Goal: Task Accomplishment & Management: Use online tool/utility

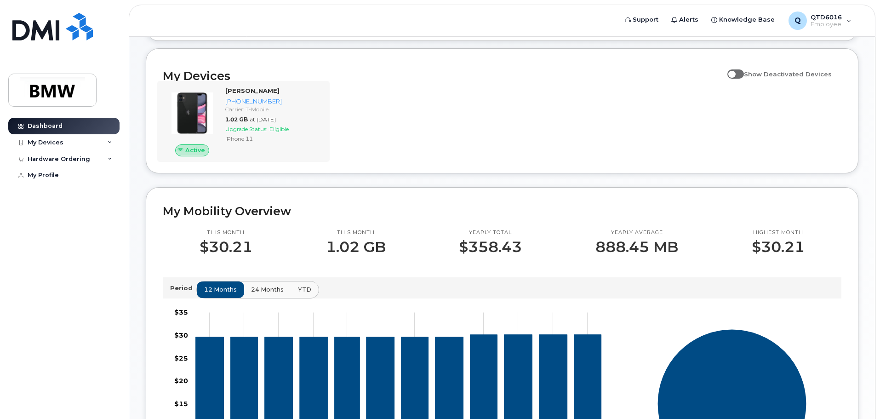
scroll to position [92, 0]
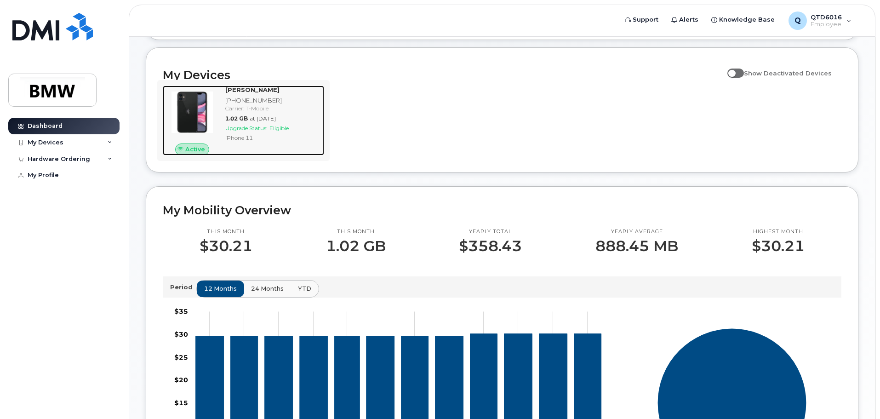
click at [199, 154] on span "Active" at bounding box center [195, 149] width 20 height 9
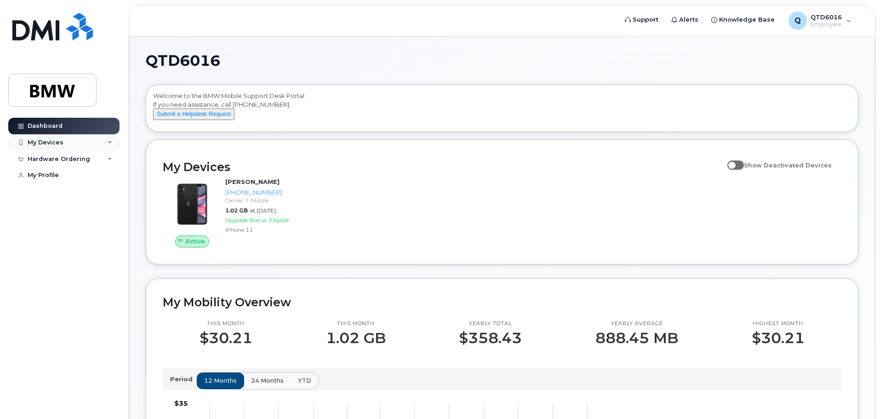
click at [82, 143] on div "My Devices" at bounding box center [63, 142] width 111 height 17
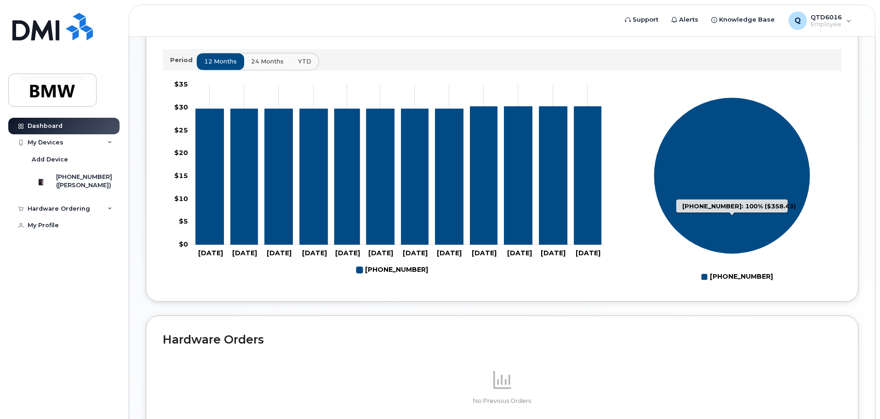
scroll to position [412, 0]
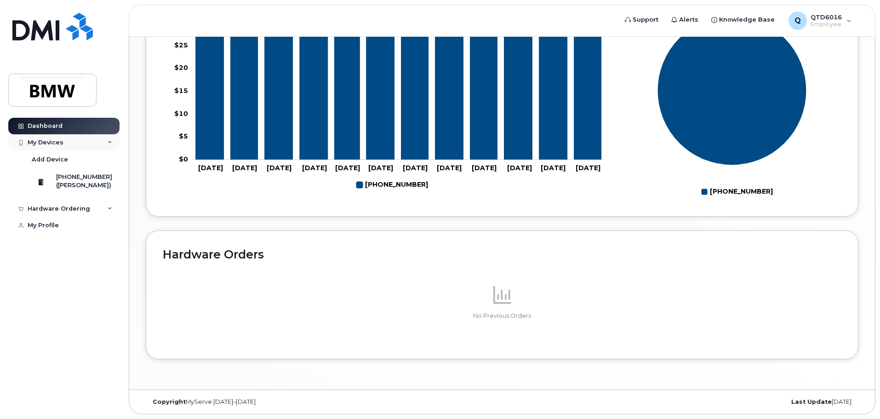
click at [74, 143] on div "My Devices" at bounding box center [63, 142] width 111 height 17
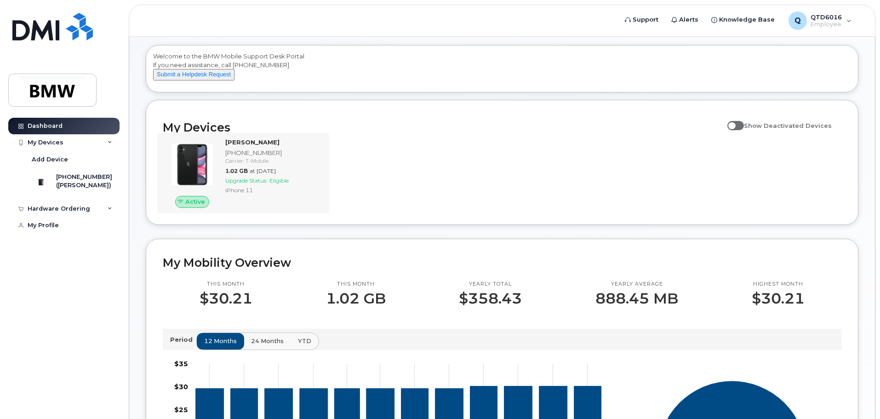
scroll to position [0, 0]
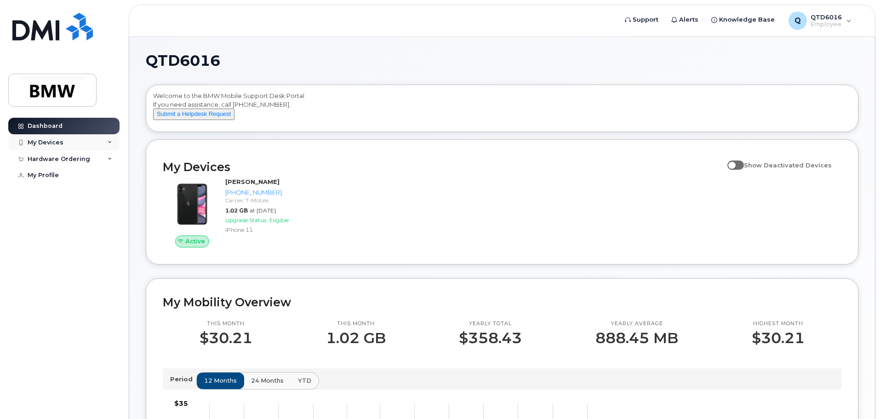
click at [61, 150] on div "My Devices" at bounding box center [63, 142] width 111 height 17
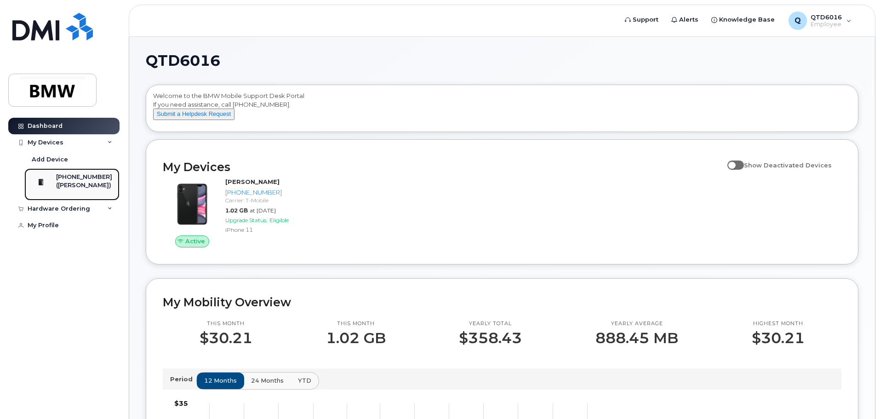
click at [81, 182] on div "([PERSON_NAME])" at bounding box center [84, 185] width 56 height 8
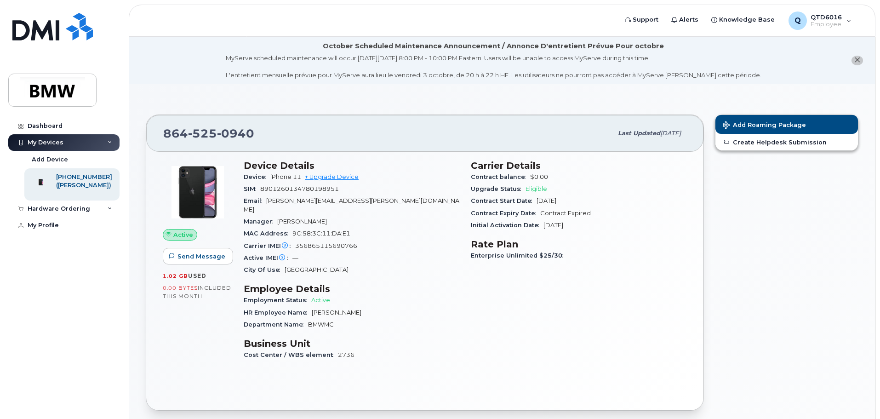
click at [861, 60] on button "close notification" at bounding box center [856, 61] width 11 height 10
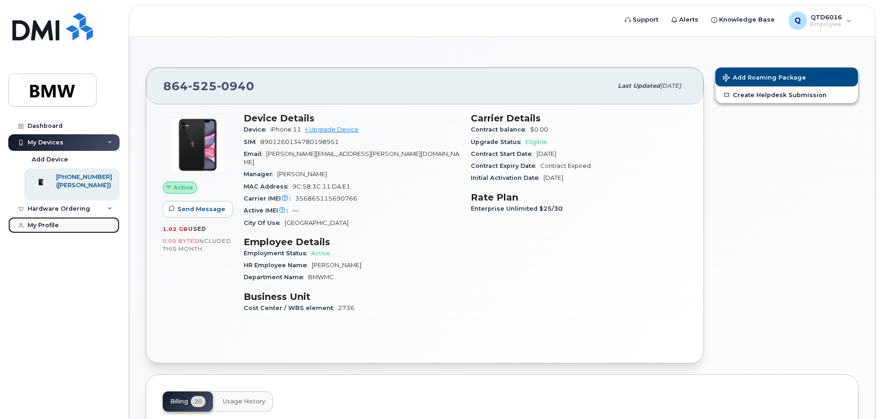
click at [57, 229] on div "My Profile" at bounding box center [43, 225] width 31 height 7
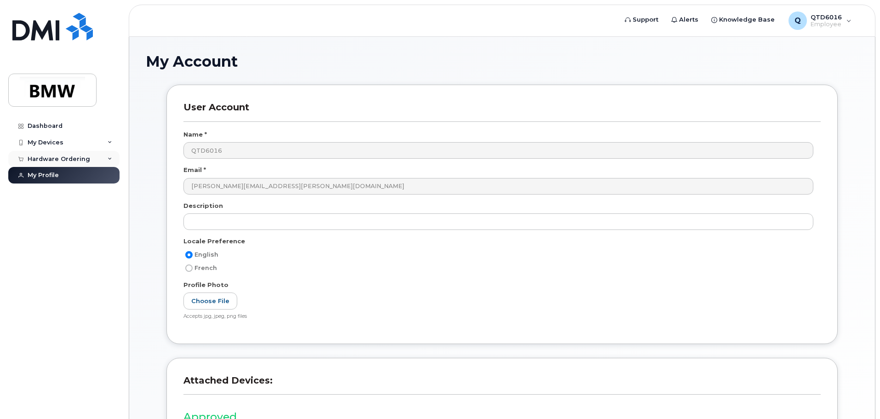
click at [66, 161] on div "Hardware Ordering" at bounding box center [59, 158] width 63 height 7
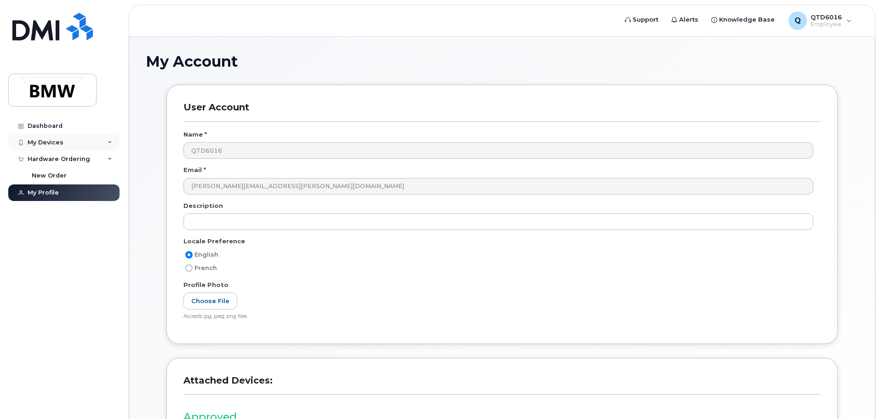
click at [57, 139] on div "My Devices" at bounding box center [46, 142] width 36 height 7
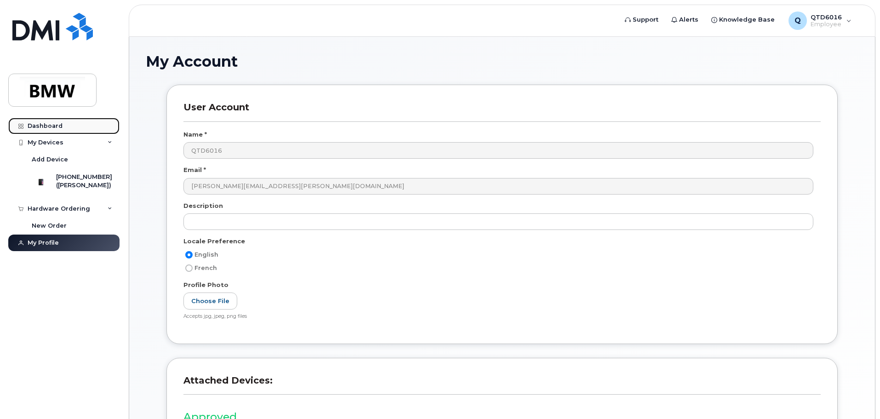
click at [60, 129] on div "Dashboard" at bounding box center [45, 125] width 35 height 7
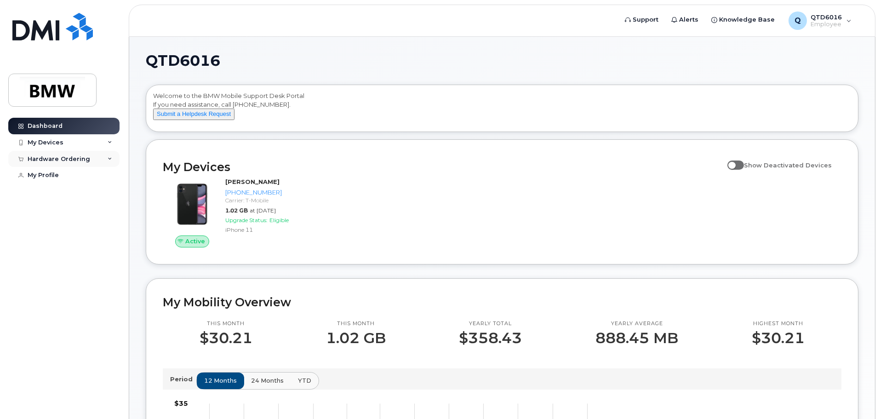
click at [109, 161] on div "Hardware Ordering" at bounding box center [63, 159] width 111 height 17
click at [112, 141] on div "My Devices" at bounding box center [63, 142] width 111 height 17
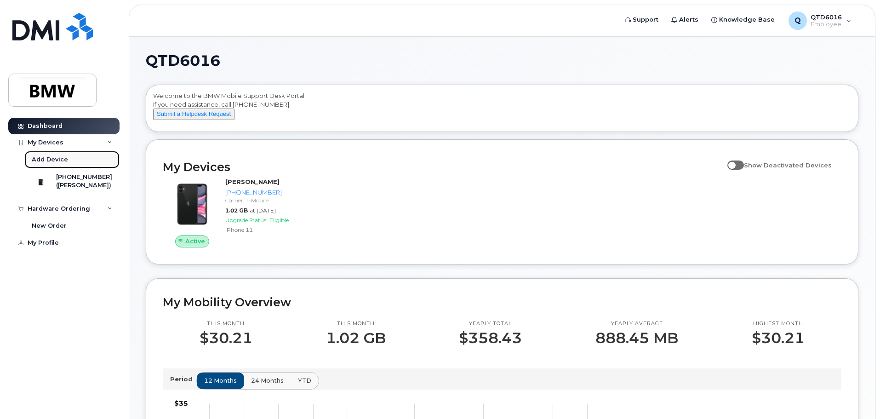
click at [54, 162] on div "Add Device" at bounding box center [50, 159] width 36 height 8
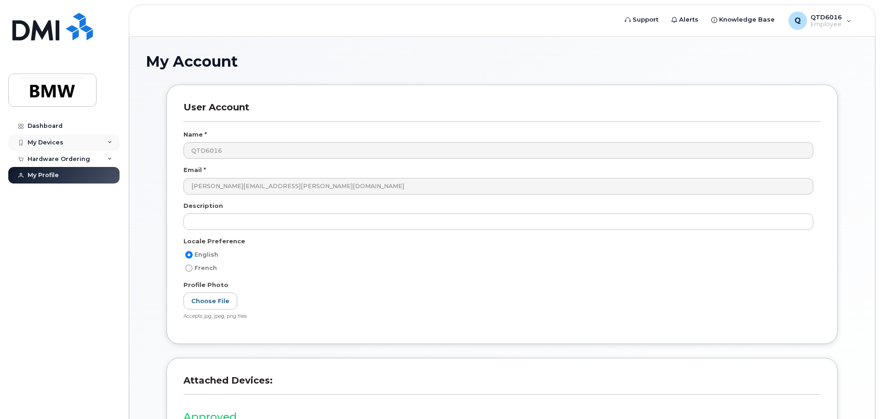
click at [111, 144] on icon at bounding box center [110, 142] width 5 height 5
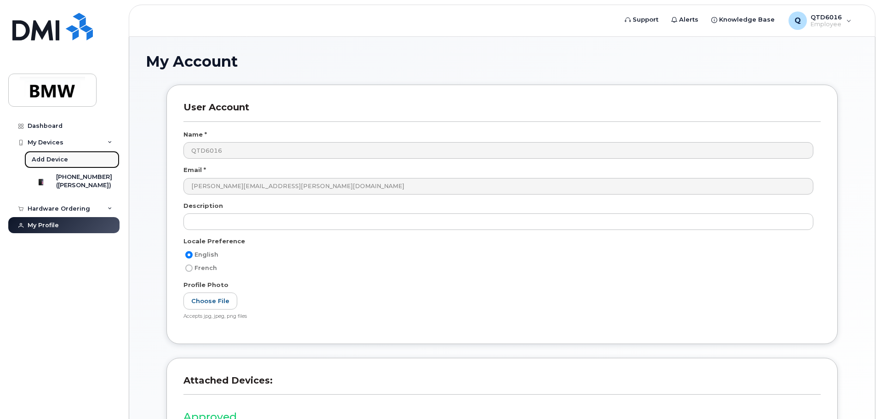
click at [53, 162] on div "Add Device" at bounding box center [50, 159] width 36 height 8
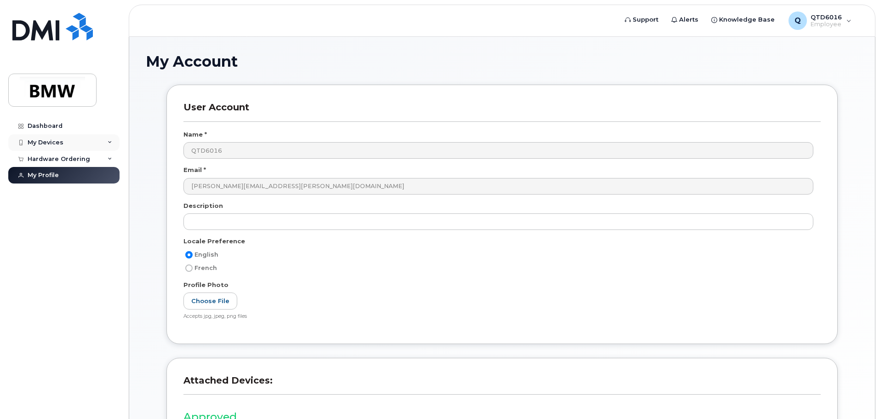
click at [114, 142] on div "My Devices" at bounding box center [63, 142] width 111 height 17
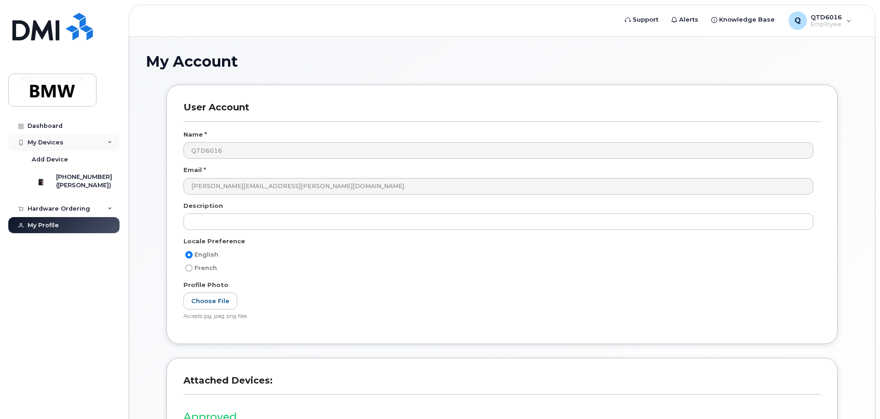
click at [60, 145] on div "My Devices" at bounding box center [46, 142] width 36 height 7
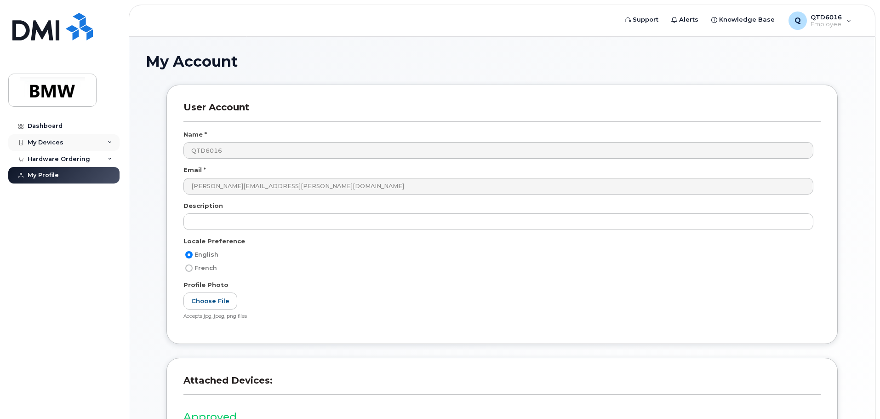
click at [73, 144] on div "My Devices" at bounding box center [63, 142] width 111 height 17
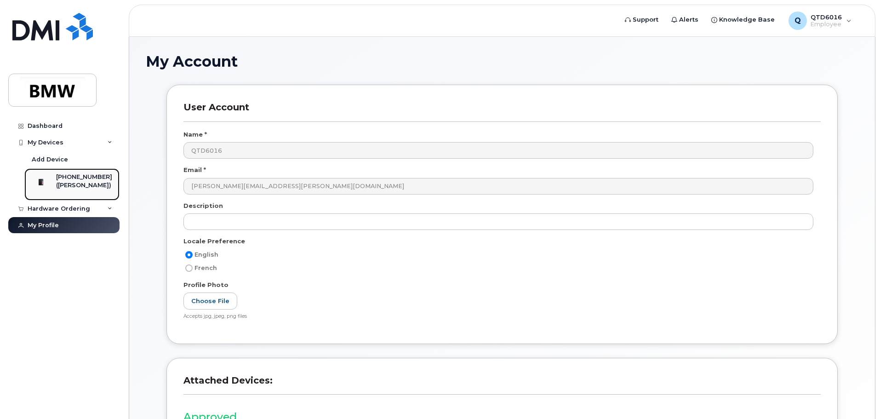
click at [81, 182] on div "([PERSON_NAME])" at bounding box center [84, 185] width 56 height 8
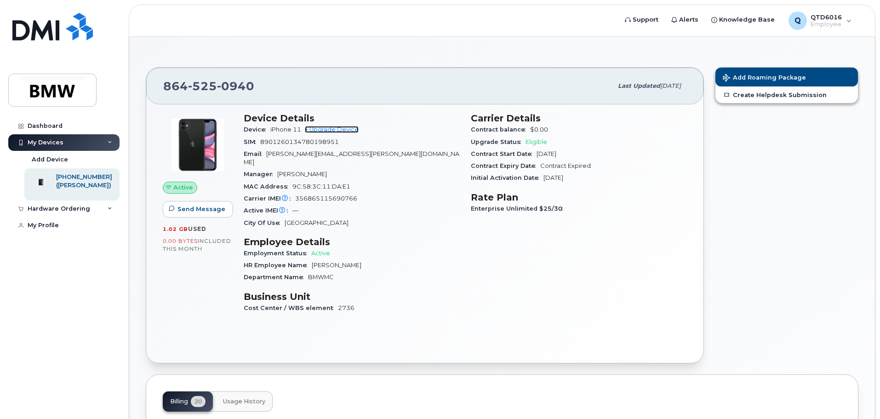
click at [333, 130] on link "+ Upgrade Device" at bounding box center [332, 129] width 54 height 7
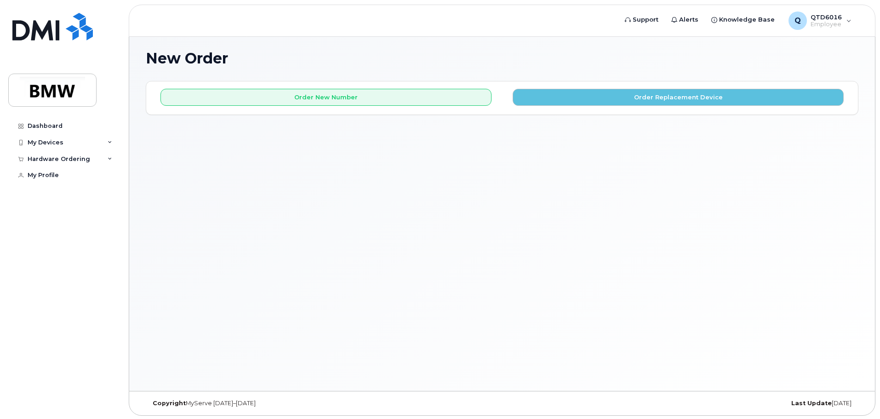
scroll to position [5, 0]
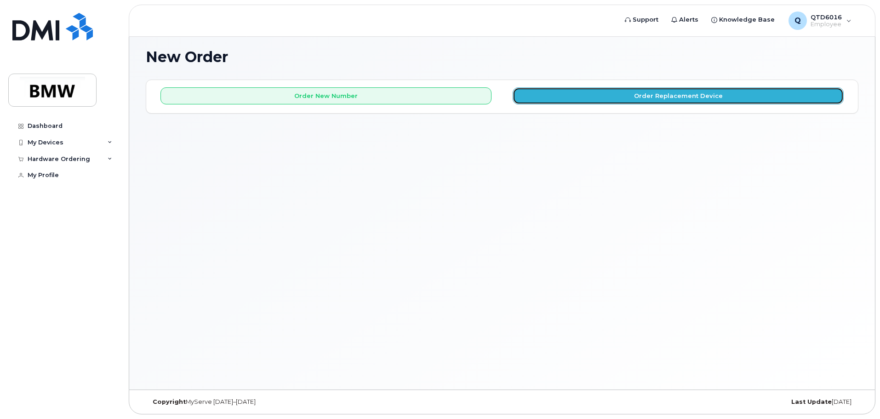
click at [574, 101] on button "Order Replacement Device" at bounding box center [678, 95] width 331 height 17
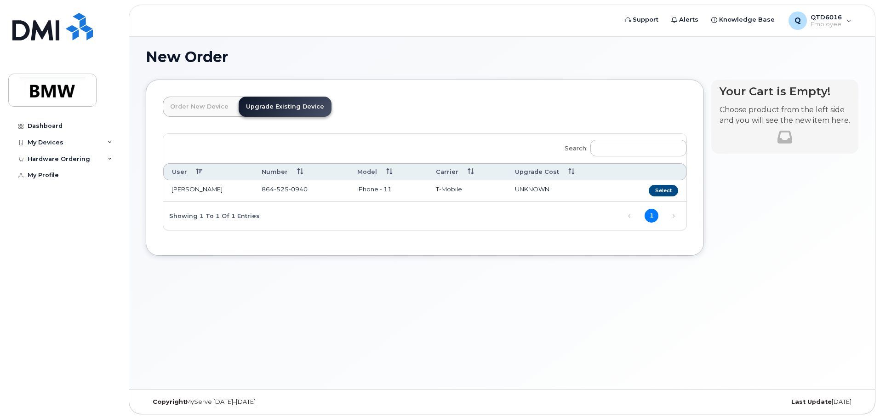
click at [294, 103] on link "Upgrade Existing Device" at bounding box center [285, 107] width 93 height 20
click at [661, 189] on button "Select" at bounding box center [663, 190] width 29 height 11
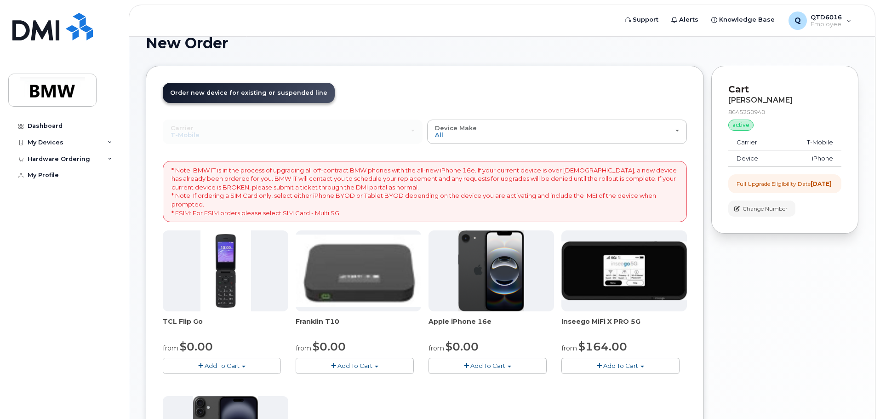
scroll to position [0, 0]
